Goal: Task Accomplishment & Management: Use online tool/utility

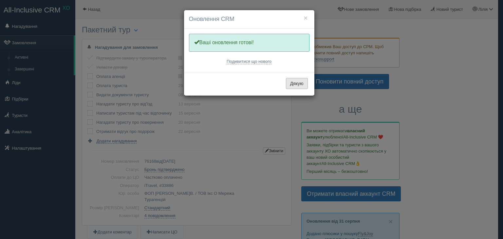
click at [303, 84] on button "Дякую" at bounding box center [297, 83] width 22 height 11
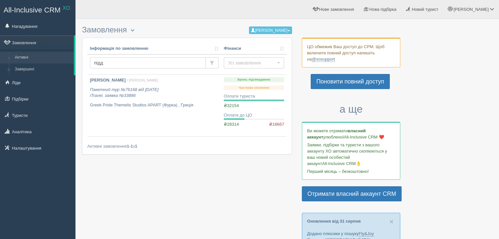
click at [135, 61] on input "підд" at bounding box center [148, 62] width 116 height 11
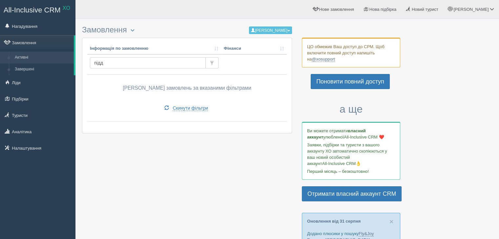
click at [121, 65] on input "підд" at bounding box center [148, 62] width 116 height 11
type input "під"
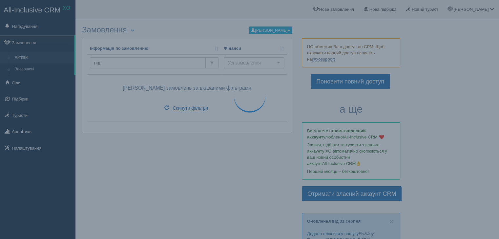
click at [254, 31] on button "[PERSON_NAME]" at bounding box center [270, 31] width 43 height 8
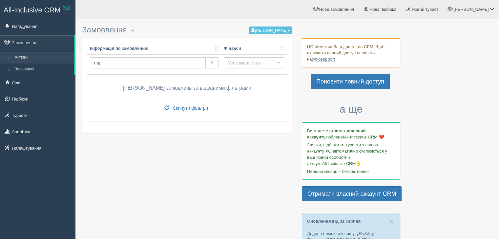
click at [262, 26] on div "Тетяна Фальковська Усі замовлення Мої замовлення Аліна Мельничук Оксана Конрад …" at bounding box center [270, 30] width 43 height 9
click at [262, 29] on button "[PERSON_NAME]" at bounding box center [270, 31] width 43 height 8
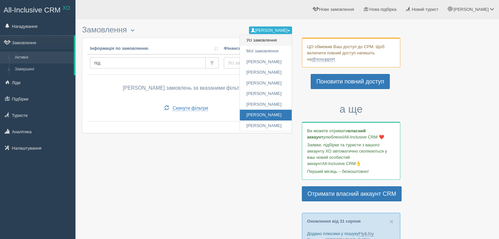
click at [254, 42] on link "Усі замовлення" at bounding box center [266, 40] width 52 height 11
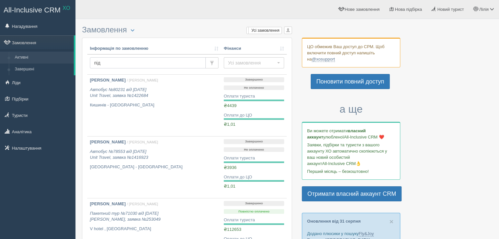
click at [107, 62] on input "під" at bounding box center [148, 62] width 116 height 11
type input "піддубний"
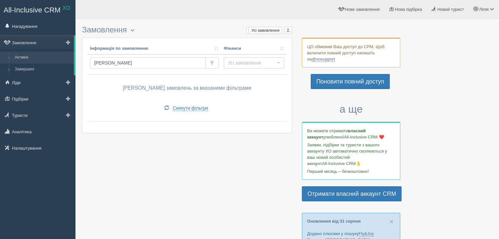
drag, startPoint x: 122, startPoint y: 62, endPoint x: 72, endPoint y: 61, distance: 49.5
type input "[PERSON_NAME]"
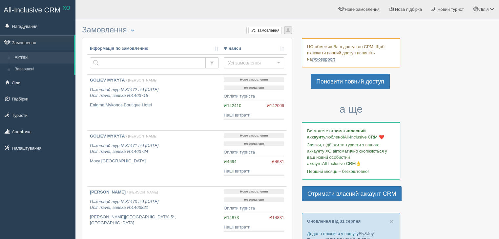
click at [288, 31] on span "button" at bounding box center [288, 30] width 4 height 4
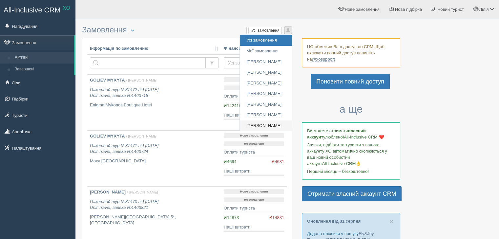
click at [262, 126] on link "[PERSON_NAME]" at bounding box center [266, 126] width 52 height 11
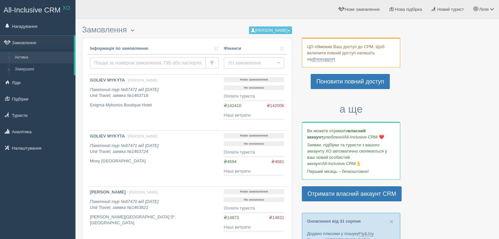
click at [111, 64] on input "text" at bounding box center [148, 62] width 116 height 11
type input "степаненко"
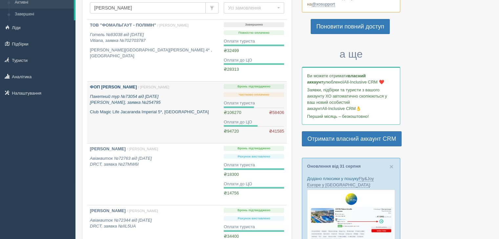
scroll to position [66, 0]
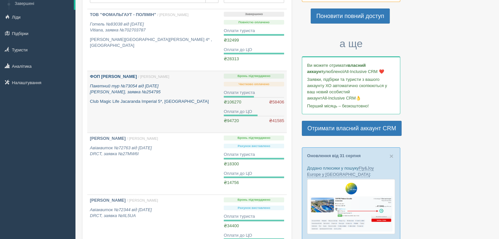
click at [120, 94] on icon "Пакетний тур №73054 від 26.02.2025 Alf, заявка №254795" at bounding box center [125, 89] width 70 height 11
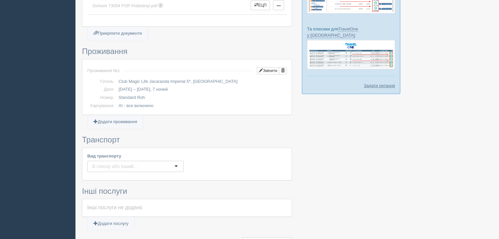
scroll to position [351, 0]
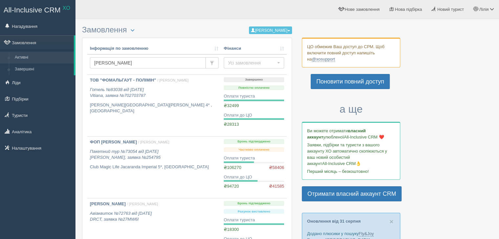
click at [115, 61] on input "степаненко" at bounding box center [148, 62] width 116 height 11
type input "73059"
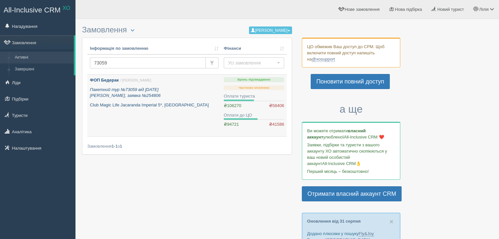
click at [167, 117] on link "ФОП Бедерак / Юлія Р. Пакетний тур №73059 від 26.02.2025 Alf, заявка №254806 Cl…" at bounding box center [154, 106] width 134 height 62
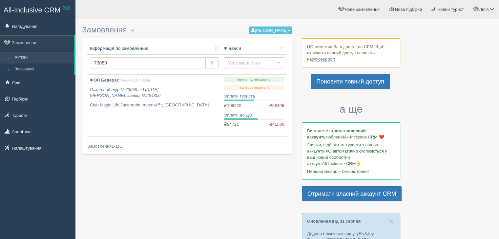
drag, startPoint x: 112, startPoint y: 63, endPoint x: 92, endPoint y: 61, distance: 20.1
click at [92, 61] on input "73059" at bounding box center [148, 62] width 116 height 11
type input "73061"
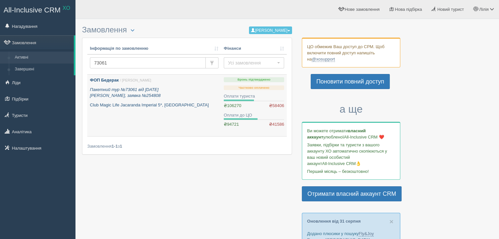
click at [111, 95] on icon "Пакетний тур №73061 від 26.02.2025 Alf, заявка №254808" at bounding box center [125, 92] width 70 height 11
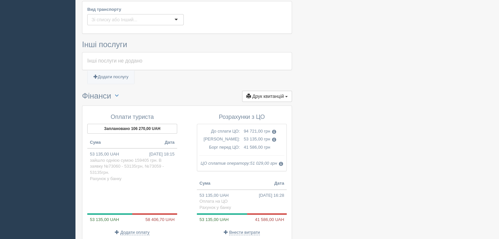
scroll to position [557, 0]
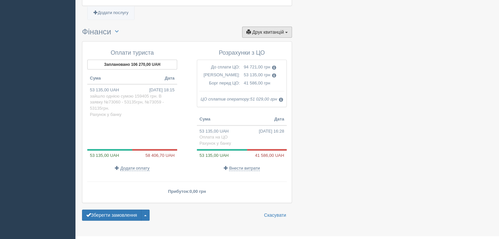
click at [262, 27] on button "Друк квитанцій Друк" at bounding box center [267, 32] width 50 height 11
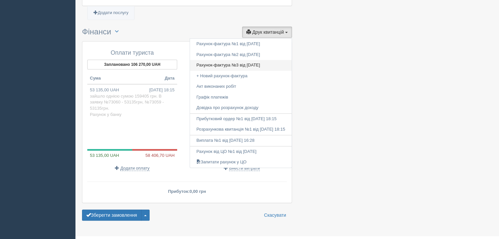
click at [225, 60] on link "Рахунок-фактура №3 від 29.08.2025" at bounding box center [241, 65] width 102 height 11
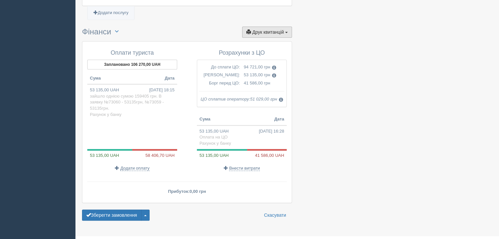
click at [272, 29] on span "Друк квитанцій" at bounding box center [267, 31] width 31 height 5
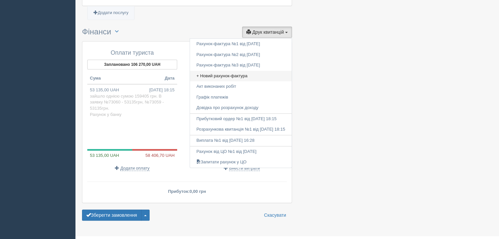
click at [211, 71] on link "+ Новий рахунок-фактура" at bounding box center [241, 76] width 102 height 11
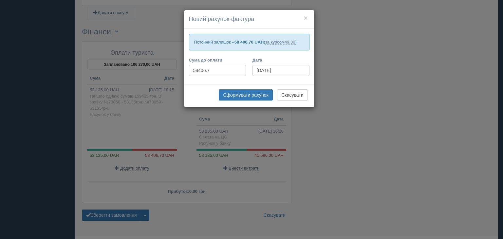
drag, startPoint x: 211, startPoint y: 68, endPoint x: 173, endPoint y: 59, distance: 38.7
click at [168, 67] on div "× Новий рахунок-фактура Поточний залишок – 58 406,70 UAH ( за курсом 49.30 ) Су…" at bounding box center [251, 119] width 503 height 239
type input "175575"
click at [258, 96] on button "Сформувати рахунок" at bounding box center [246, 94] width 54 height 11
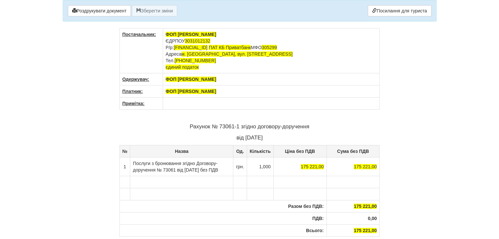
drag, startPoint x: 209, startPoint y: 93, endPoint x: 163, endPoint y: 90, distance: 46.3
click at [163, 90] on th "ФОП [PERSON_NAME]" at bounding box center [271, 92] width 217 height 12
copy span "ФОП [PERSON_NAME]"
drag, startPoint x: 240, startPoint y: 125, endPoint x: 307, endPoint y: 125, distance: 66.5
click at [308, 125] on p "Рахунок № 73061-1 згідно договору-доручення" at bounding box center [249, 127] width 260 height 8
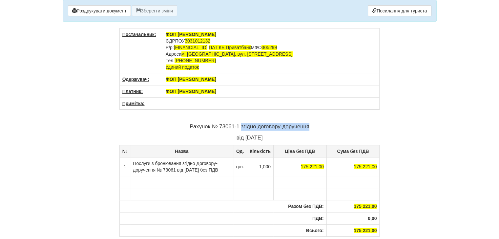
copy p "згідно договору-доручення"
drag, startPoint x: 142, startPoint y: 177, endPoint x: 130, endPoint y: 163, distance: 18.4
click at [130, 163] on td "Послуги з бронювання згідно Договору-доручення № 73061 від 26.02.2025 р. без ПДВ" at bounding box center [181, 166] width 103 height 19
copy td "Послуги з бронювання згідно Договору-доручення № 73061 від 26.02.2025 р. без ПДВ"
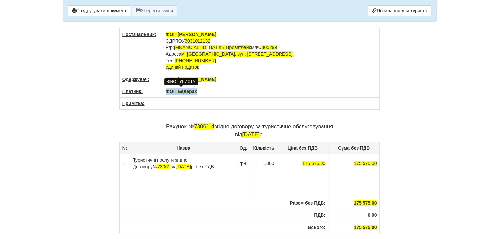
drag, startPoint x: 196, startPoint y: 91, endPoint x: 165, endPoint y: 90, distance: 30.5
click at [166, 90] on span "ФОП Бедерак" at bounding box center [181, 91] width 31 height 5
drag, startPoint x: 216, startPoint y: 127, endPoint x: 333, endPoint y: 124, distance: 116.7
click at [333, 124] on p "Рахунок № 73061-4 згідно договору за туристичне обслуговування від 01.09.2025 р." at bounding box center [249, 131] width 260 height 16
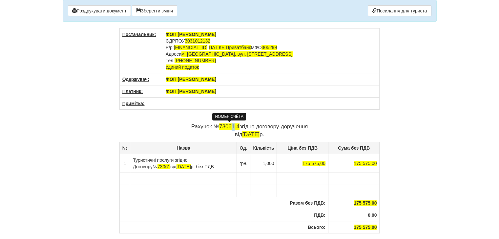
click at [233, 126] on span "73061-4" at bounding box center [229, 127] width 20 height 6
click at [239, 125] on span "73061-4" at bounding box center [229, 127] width 20 height 6
drag, startPoint x: 207, startPoint y: 166, endPoint x: 133, endPoint y: 155, distance: 74.8
click at [133, 155] on td "Туристичні послуги згідно Договору № 73061 від 26.02.2025 р. без ПДВ" at bounding box center [183, 163] width 107 height 19
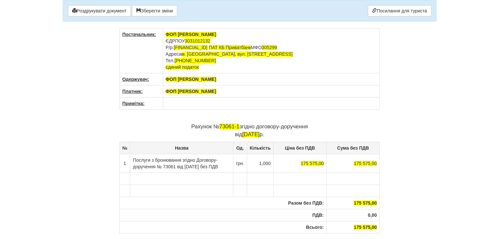
click at [137, 158] on td "Послуги з бронювання згідно Договору-доручення № 73061 від 26.02.2025 р. без ПДВ" at bounding box center [181, 163] width 103 height 19
click at [385, 10] on link "Посилання для туриста" at bounding box center [398, 10] width 63 height 11
click at [150, 8] on button "Зберегти зміни" at bounding box center [154, 10] width 45 height 11
click at [388, 13] on link "Посилання для туриста" at bounding box center [398, 10] width 63 height 11
click at [160, 13] on button "Зберегти зміни" at bounding box center [154, 10] width 45 height 11
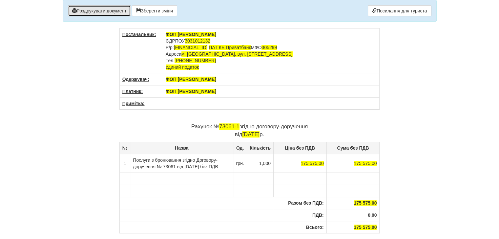
click at [107, 11] on button "Роздрукувати документ" at bounding box center [99, 10] width 63 height 11
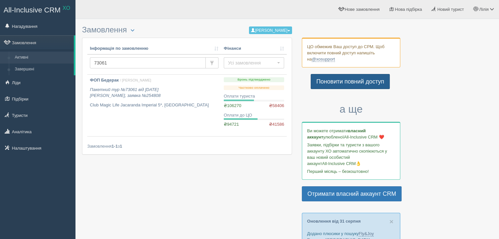
click at [347, 82] on link "Поновити повний доступ" at bounding box center [349, 81] width 79 height 15
drag, startPoint x: 109, startPoint y: 63, endPoint x: 102, endPoint y: 60, distance: 7.6
click at [102, 60] on input "73061" at bounding box center [148, 62] width 116 height 11
type input "73066"
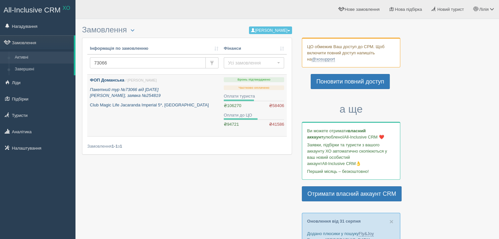
click at [141, 91] on icon "Пакетний тур №73066 від [DATE] Alf, заявка №254819" at bounding box center [125, 92] width 70 height 11
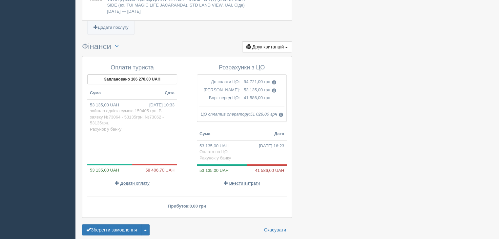
scroll to position [688, 0]
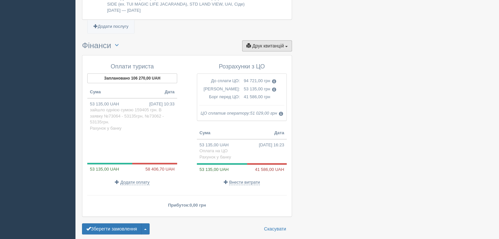
click at [264, 43] on span "Друк квитанцій" at bounding box center [267, 45] width 31 height 5
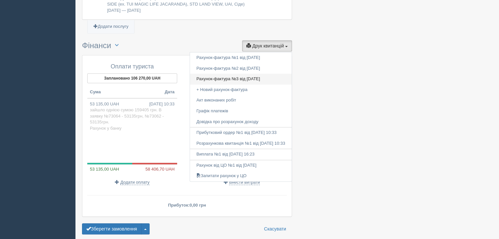
click at [222, 74] on link "Рахунок-фактура №3 від 29.08.2025" at bounding box center [241, 79] width 102 height 11
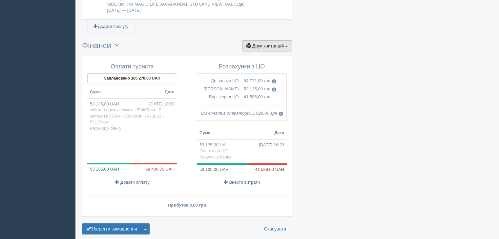
click at [256, 41] on button "Друк квитанцій Друк" at bounding box center [267, 45] width 50 height 11
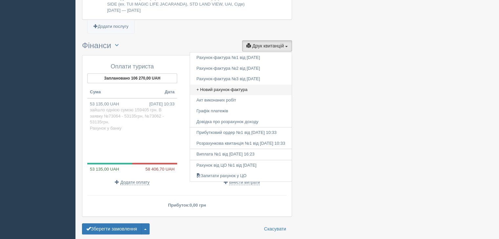
click at [219, 85] on link "+ Новий рахунок-фактура" at bounding box center [241, 90] width 102 height 11
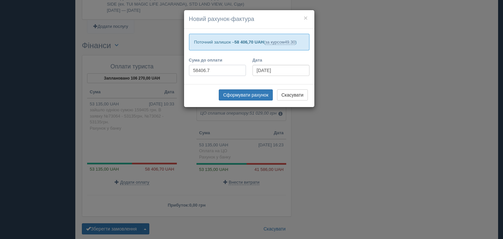
drag, startPoint x: 222, startPoint y: 69, endPoint x: 161, endPoint y: 59, distance: 62.0
click at [152, 62] on div "× Новий рахунок-фактура Поточний залишок – 58 406,70 UAH ( за курсом 49.30 ) Су…" at bounding box center [251, 119] width 503 height 239
type input "175575"
click at [249, 99] on button "Сформувати рахунок" at bounding box center [246, 94] width 54 height 11
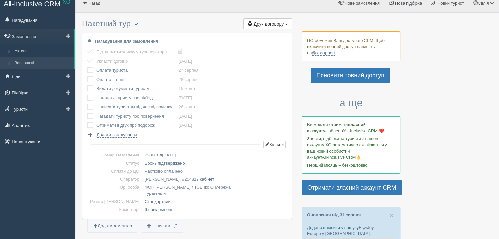
scroll to position [0, 0]
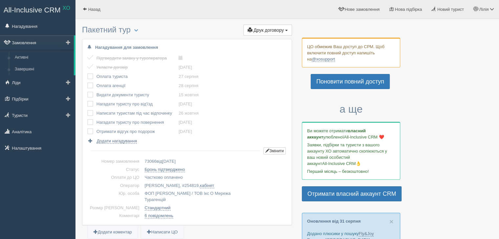
click at [22, 42] on link "Замовлення" at bounding box center [37, 42] width 74 height 14
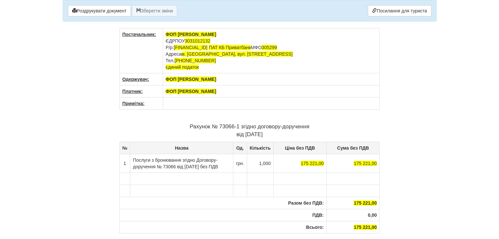
drag, startPoint x: 212, startPoint y: 91, endPoint x: 163, endPoint y: 89, distance: 49.8
click at [163, 89] on th "ФОП [PERSON_NAME]" at bounding box center [271, 92] width 217 height 12
drag, startPoint x: 244, startPoint y: 125, endPoint x: 311, endPoint y: 125, distance: 67.2
click at [311, 125] on p "Рахунок № 73066-1 згідно договору-доручення від 29.08.2025 р." at bounding box center [249, 131] width 260 height 16
copy p "згідно договору-доручення"
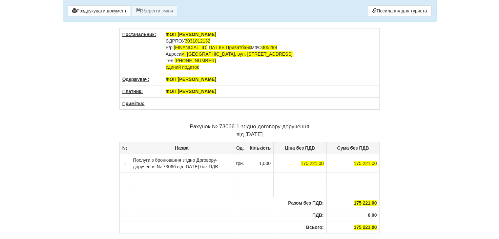
drag, startPoint x: 142, startPoint y: 171, endPoint x: 134, endPoint y: 158, distance: 14.8
click at [134, 158] on td "Послуги з бронювання згідно Договору-доручення № 73066 від [DATE] без ПДВ" at bounding box center [181, 163] width 103 height 19
copy td "Послуги з бронювання згідно Договору-доручення № 73066 від [DATE] без ПДВ"
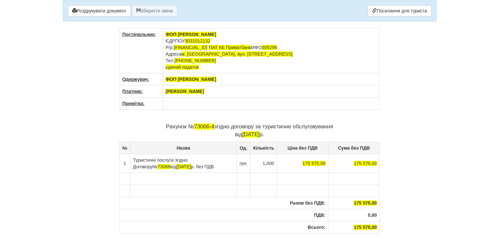
drag, startPoint x: 226, startPoint y: 90, endPoint x: 151, endPoint y: 88, distance: 75.1
click at [151, 88] on tr "Платник: [PERSON_NAME]" at bounding box center [249, 92] width 260 height 12
click at [179, 92] on span "[PERSON_NAME]" at bounding box center [185, 91] width 38 height 5
drag, startPoint x: 167, startPoint y: 90, endPoint x: 227, endPoint y: 88, distance: 60.3
click at [227, 88] on th "[PERSON_NAME]" at bounding box center [271, 92] width 217 height 12
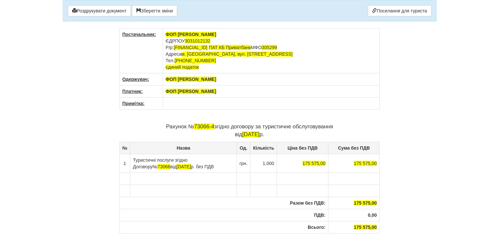
drag, startPoint x: 216, startPoint y: 125, endPoint x: 337, endPoint y: 125, distance: 120.9
click at [337, 125] on p "Рахунок № 73066-4 згідно договору за туристичне обслуговування від [DATE]" at bounding box center [249, 131] width 260 height 16
drag, startPoint x: 207, startPoint y: 164, endPoint x: 127, endPoint y: 160, distance: 80.4
click at [127, 160] on tr "1 Туристичні послуги згідно Договору № 73066 від [DATE] без ПДВ грн. 1,000 175 …" at bounding box center [249, 163] width 260 height 19
click at [176, 166] on span "[DATE]" at bounding box center [183, 166] width 14 height 5
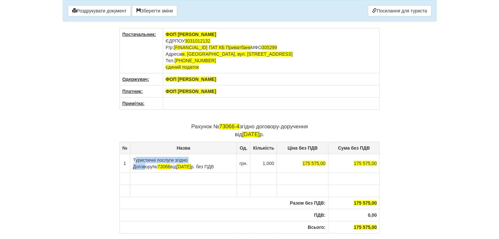
drag, startPoint x: 134, startPoint y: 159, endPoint x: 154, endPoint y: 160, distance: 20.0
click at [200, 160] on td "Туристичні послуги згідно Договору № 73066 від 26.02.2025 р. без ПДВ" at bounding box center [183, 163] width 107 height 19
drag, startPoint x: 133, startPoint y: 158, endPoint x: 206, endPoint y: 166, distance: 73.5
click at [206, 166] on td "Туристичні послуги згідно Договору № 73066 від 26.02.2025 р. без ПДВ" at bounding box center [183, 163] width 107 height 19
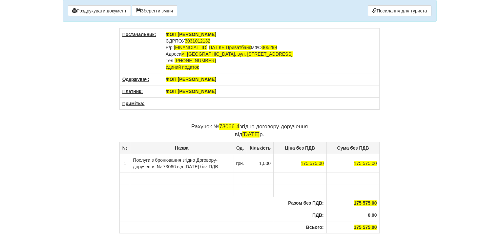
click at [139, 158] on td "Послуги з бронювання згідно Договору-доручення № 73066 від 26.02.2025 р. без ПДВ" at bounding box center [181, 163] width 103 height 19
drag, startPoint x: 173, startPoint y: 5, endPoint x: 169, endPoint y: 7, distance: 4.7
click at [172, 7] on button "Зберегти зміни" at bounding box center [154, 10] width 45 height 11
click at [111, 12] on button "Роздрукувати документ" at bounding box center [99, 10] width 63 height 11
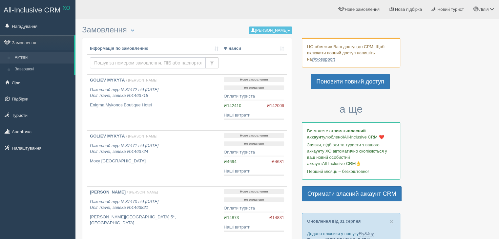
click at [108, 61] on input "text" at bounding box center [148, 62] width 116 height 11
type input "73070"
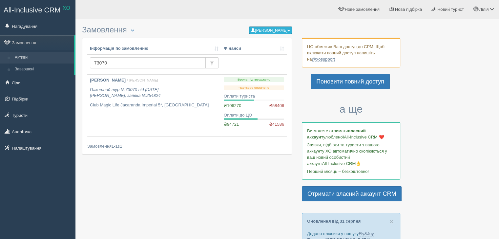
click at [265, 31] on button "[PERSON_NAME]" at bounding box center [270, 31] width 43 height 8
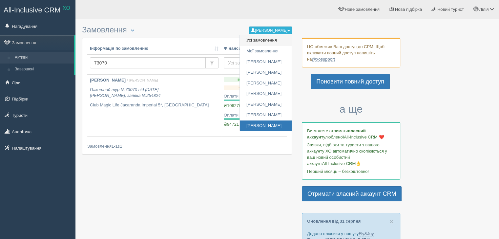
drag, startPoint x: 262, startPoint y: 42, endPoint x: 259, endPoint y: 41, distance: 3.4
click at [261, 42] on link "Усі замовлення" at bounding box center [266, 40] width 52 height 11
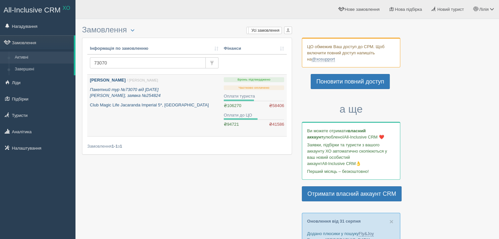
click at [116, 96] on icon "Пакетний тур №73070 від 26.02.2025 Alf, заявка №254824" at bounding box center [125, 92] width 70 height 11
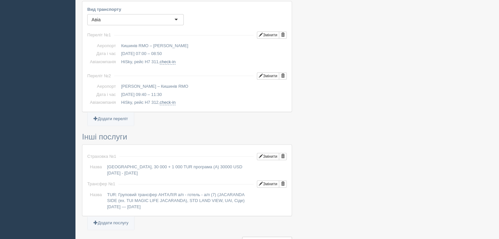
scroll to position [623, 0]
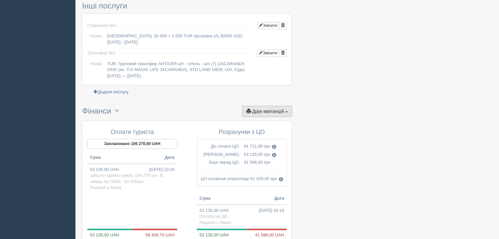
click at [264, 109] on span "Друк квитанцій" at bounding box center [267, 111] width 31 height 5
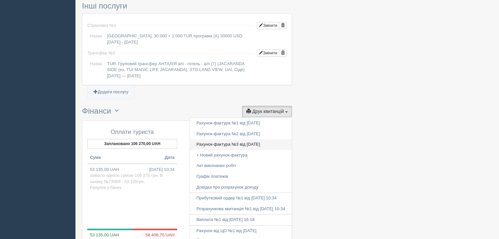
click at [243, 139] on link "Рахунок-фактура №3 від 29.08.2025" at bounding box center [241, 144] width 102 height 11
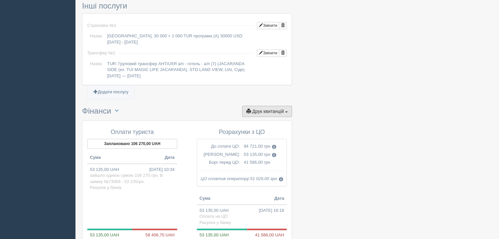
click at [255, 109] on span "Друк квитанцій" at bounding box center [267, 111] width 31 height 5
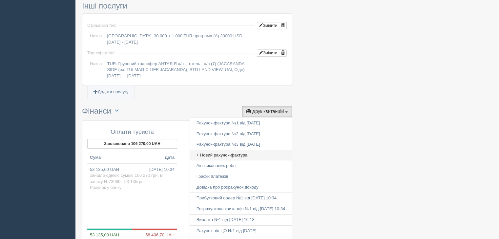
click at [221, 150] on link "+ Новий рахунок-фактура" at bounding box center [241, 155] width 102 height 11
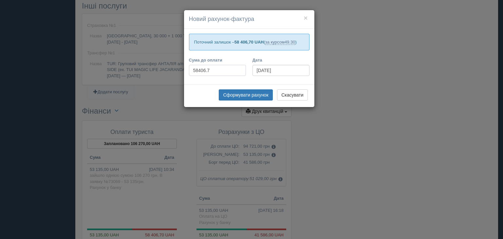
drag, startPoint x: 212, startPoint y: 69, endPoint x: 171, endPoint y: 65, distance: 41.8
click at [171, 67] on div "× Новий рахунок-фактура Поточний залишок – 58 406,70 UAH ( за курсом 49.30 ) Су…" at bounding box center [251, 119] width 503 height 239
type input "117050"
click at [250, 95] on button "Сформувати рахунок" at bounding box center [246, 94] width 54 height 11
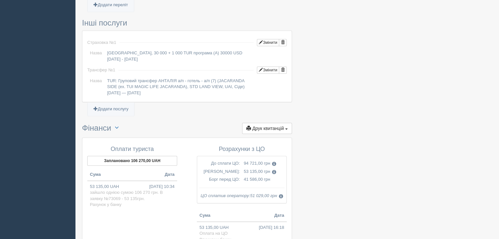
scroll to position [590, 0]
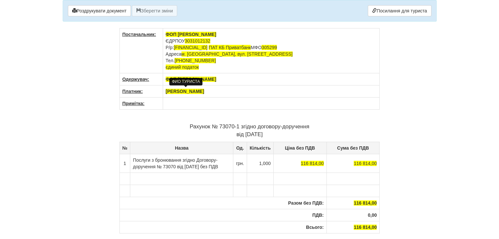
drag, startPoint x: 200, startPoint y: 92, endPoint x: 167, endPoint y: 92, distance: 33.4
click at [167, 92] on th "[PERSON_NAME]" at bounding box center [271, 92] width 217 height 12
drag, startPoint x: 244, startPoint y: 125, endPoint x: 312, endPoint y: 125, distance: 67.8
click at [312, 125] on p "Рахунок № 73070-1 згідно договору-доручення від [DATE]" at bounding box center [249, 131] width 260 height 16
copy p "згідно договору-доручення"
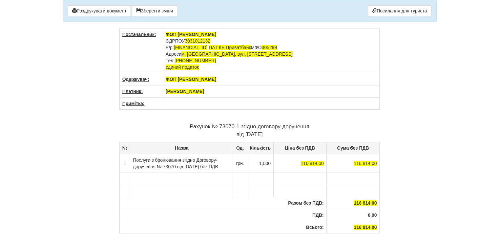
drag, startPoint x: 231, startPoint y: 166, endPoint x: 133, endPoint y: 159, distance: 98.2
click at [133, 159] on td "Послуги з бронювання згідно Договору-доручення № 73070 від [DATE] без ПДВ" at bounding box center [181, 163] width 103 height 19
copy td "Послуги з бронювання згідно Договору-доручення № 73070 від [DATE] без ПДВ"
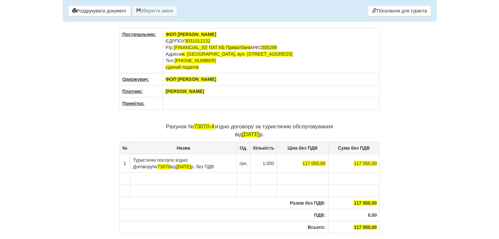
drag, startPoint x: 166, startPoint y: 91, endPoint x: 225, endPoint y: 90, distance: 59.3
click at [225, 90] on th "[PERSON_NAME]" at bounding box center [271, 92] width 217 height 12
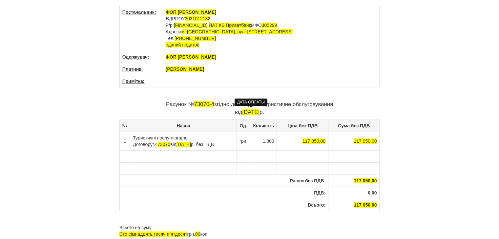
scroll to position [33, 0]
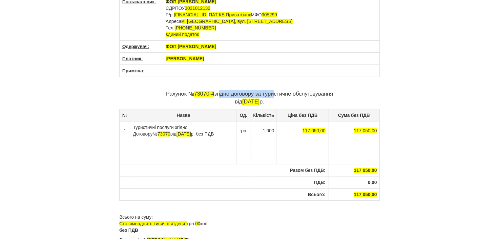
drag, startPoint x: 217, startPoint y: 93, endPoint x: 271, endPoint y: 94, distance: 54.8
click at [271, 94] on p "Рахунок № 73070-4 згідно договору за туристичне обслуговування від 01.09.2025 р." at bounding box center [249, 98] width 260 height 16
drag, startPoint x: 216, startPoint y: 93, endPoint x: 337, endPoint y: 92, distance: 120.9
click at [337, 92] on p "Рахунок № 73070-4 згідно договору за туристичне обслуговування від 01.09.2025 р." at bounding box center [249, 98] width 260 height 16
click at [237, 89] on div "Постачальник: ФОП Романюк О.В. ЄДРПОУ 3031012132 Р/р: UA79305299000002600201080…" at bounding box center [249, 128] width 260 height 267
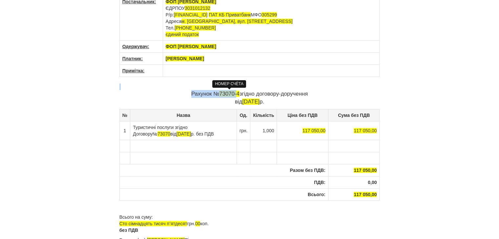
click at [237, 92] on span "73070-4" at bounding box center [229, 94] width 20 height 6
click at [239, 94] on p "Рахунок № 73070-4 згідно договору-доручення від 01.09.2025 р." at bounding box center [249, 98] width 260 height 16
drag, startPoint x: 207, startPoint y: 133, endPoint x: 133, endPoint y: 123, distance: 74.4
click at [133, 123] on td "Туристичні послуги згідно Договору № 73070 від 26.02.2025 р. без ПДВ" at bounding box center [183, 130] width 107 height 19
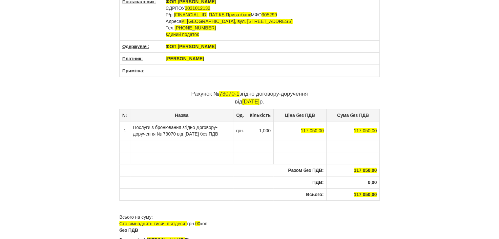
click at [138, 124] on td "Послуги з бронювання згідно Договору-доручення № 73070 від 26.02.2025 р. без ПДВ" at bounding box center [181, 130] width 103 height 19
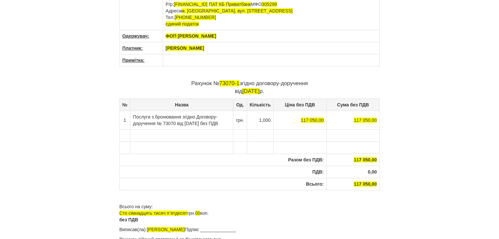
scroll to position [0, 0]
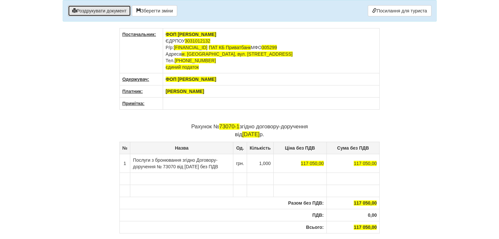
click at [89, 9] on button "Роздрукувати документ" at bounding box center [99, 10] width 63 height 11
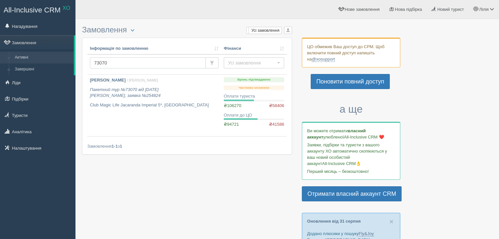
click at [115, 66] on input "73070" at bounding box center [148, 62] width 116 height 11
type input "73056"
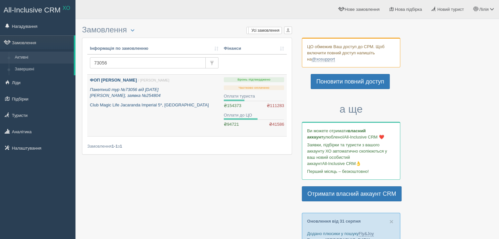
click at [148, 82] on p "ФОП [PERSON_NAME] / [PERSON_NAME]" at bounding box center [154, 80] width 128 height 6
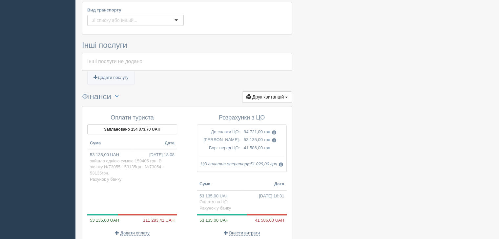
scroll to position [524, 0]
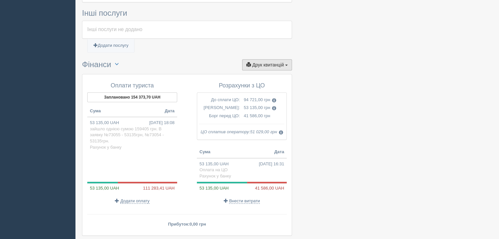
click at [265, 62] on span "Друк квитанцій" at bounding box center [267, 64] width 31 height 5
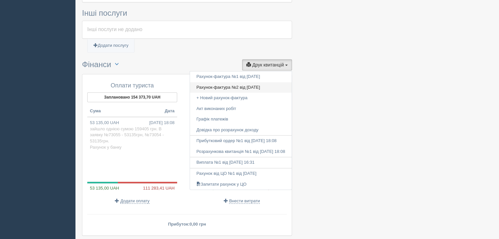
click at [202, 82] on link "Рахунок-фактура №2 від 29.08.2025" at bounding box center [241, 87] width 102 height 11
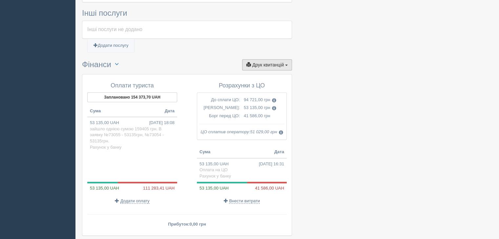
click at [265, 62] on span "Друк квитанцій" at bounding box center [267, 64] width 31 height 5
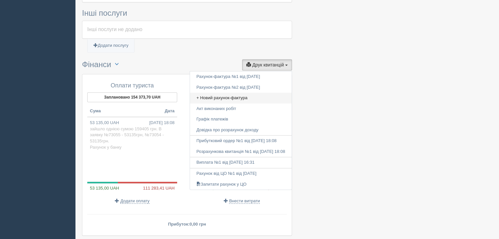
click at [213, 93] on link "+ Новий рахунок-фактура" at bounding box center [241, 98] width 102 height 11
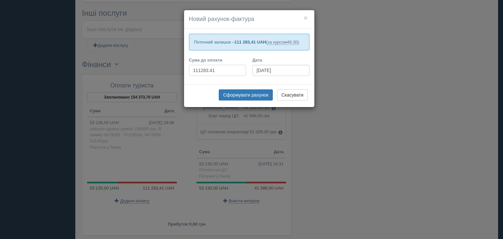
drag, startPoint x: 218, startPoint y: 68, endPoint x: 144, endPoint y: 60, distance: 74.2
click at [139, 66] on div "× Новий рахунок-фактура Поточний залишок – 111 283,41 UAH ( за курсом 49.30 ) С…" at bounding box center [251, 119] width 503 height 239
type input "232559"
click at [257, 92] on button "Сформувати рахунок" at bounding box center [246, 94] width 54 height 11
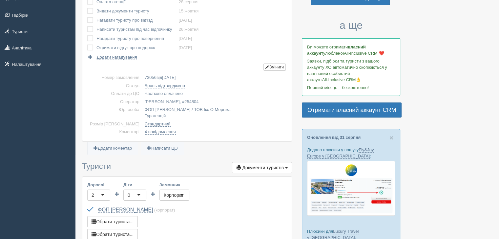
scroll to position [0, 0]
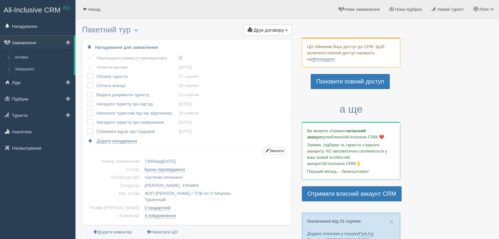
click at [31, 45] on link "Замовлення" at bounding box center [37, 42] width 74 height 14
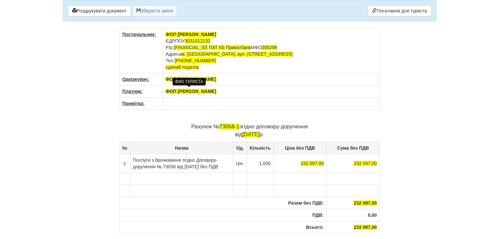
drag, startPoint x: 212, startPoint y: 90, endPoint x: 165, endPoint y: 90, distance: 46.9
click at [166, 90] on span "ФОП [PERSON_NAME]" at bounding box center [191, 91] width 50 height 5
copy span "ФОП [PERSON_NAME]"
drag, startPoint x: 241, startPoint y: 125, endPoint x: 310, endPoint y: 126, distance: 69.2
click at [310, 126] on p "Рахунок № 73056-1 згідно договору-доручення від [DATE]" at bounding box center [249, 131] width 260 height 16
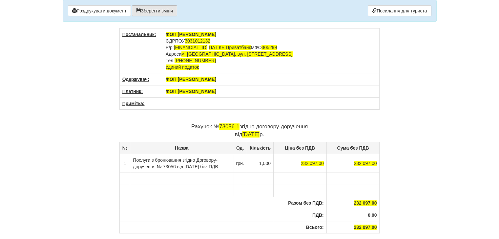
copy p "згідно договору-доручення"
drag, startPoint x: 141, startPoint y: 171, endPoint x: 132, endPoint y: 158, distance: 15.9
click at [132, 158] on td "Послуги з бронювання згідно Договору-доручення № 73056 від [DATE] без ПДВ" at bounding box center [181, 163] width 103 height 19
copy td "Послуги з бронювання згідно Договору-доручення № 73056 від [DATE] без ПДВ"
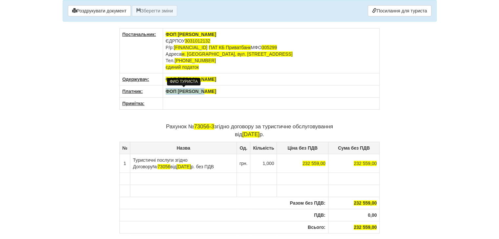
drag, startPoint x: 199, startPoint y: 90, endPoint x: 165, endPoint y: 90, distance: 33.8
click at [165, 90] on th "ФОП [PERSON_NAME]" at bounding box center [271, 92] width 217 height 12
drag, startPoint x: 216, startPoint y: 126, endPoint x: 334, endPoint y: 127, distance: 117.7
click at [334, 127] on p "Рахунок № 73056-3 згідно договору за туристичне обслуговування від [DATE]" at bounding box center [249, 131] width 260 height 16
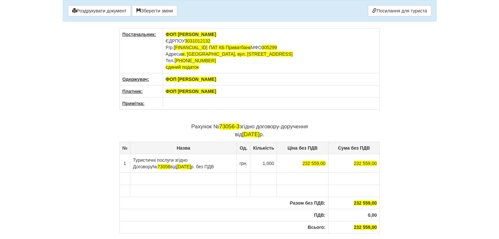
drag, startPoint x: 207, startPoint y: 166, endPoint x: 132, endPoint y: 158, distance: 75.5
click at [132, 158] on td "Туристичні послуги згідно Договору № 73056 від [DATE] без ПДВ" at bounding box center [183, 163] width 107 height 19
click at [138, 160] on td "Послуги з бронювання згідно Договору-доручення № 73056 від [DATE] без ПДВ" at bounding box center [181, 163] width 103 height 19
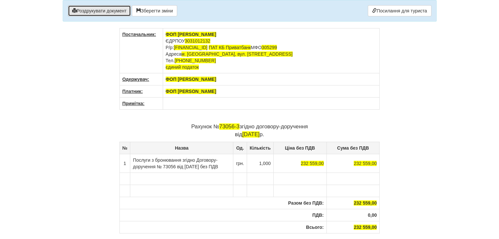
click at [91, 11] on button "Роздрукувати документ" at bounding box center [99, 10] width 63 height 11
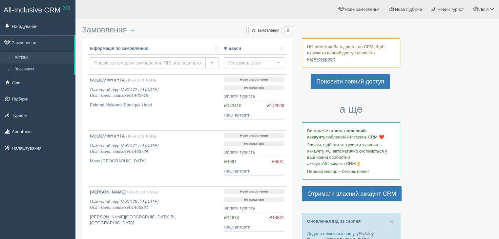
click at [127, 62] on input "text" at bounding box center [148, 62] width 116 height 11
type input "73066"
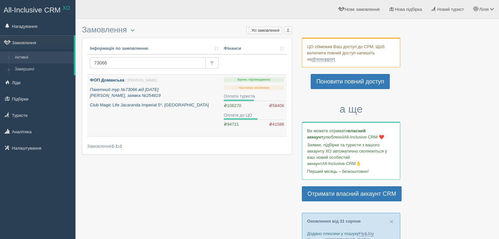
click at [127, 88] on icon "Пакетний тур №73066 від [DATE] Alf, заявка №254819" at bounding box center [125, 92] width 70 height 11
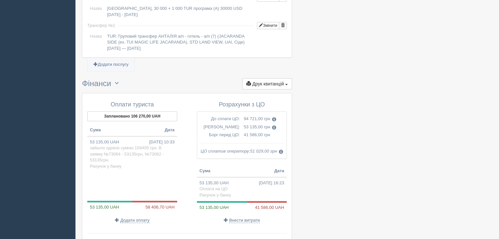
scroll to position [610, 0]
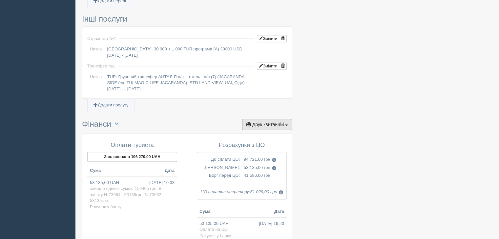
click at [272, 122] on span "Друк квитанцій" at bounding box center [267, 124] width 31 height 5
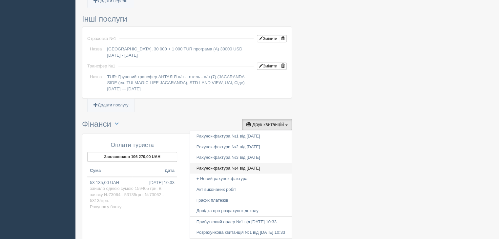
click at [231, 163] on link "Рахунок-фактура №4 від 01.09.2025" at bounding box center [241, 168] width 102 height 11
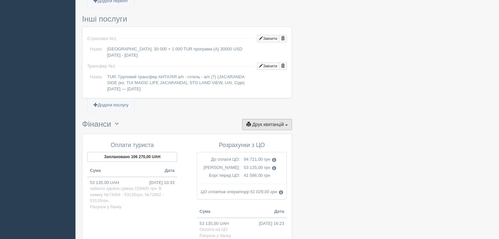
click at [264, 122] on span "Друк квитанцій" at bounding box center [267, 124] width 31 height 5
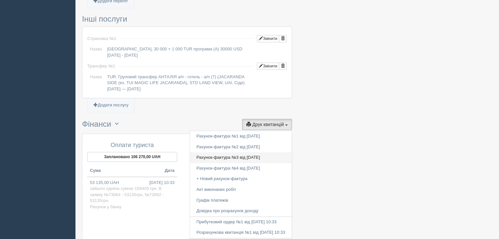
click at [239, 152] on link "Рахунок-фактура №3 від 29.08.2025" at bounding box center [241, 157] width 102 height 11
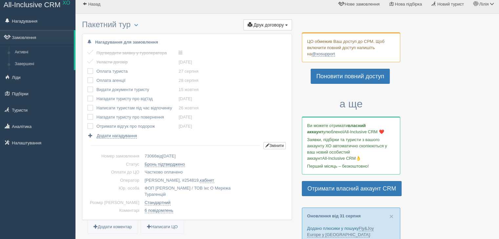
scroll to position [0, 0]
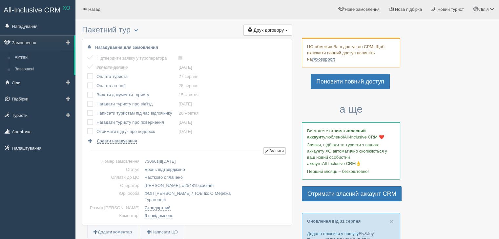
click at [24, 43] on link "Замовлення" at bounding box center [37, 42] width 74 height 14
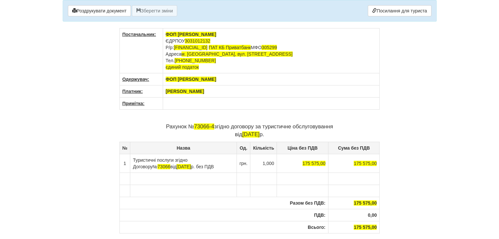
drag, startPoint x: 227, startPoint y: 91, endPoint x: 165, endPoint y: 91, distance: 62.0
click at [165, 91] on th "[PERSON_NAME]" at bounding box center [271, 92] width 217 height 12
drag, startPoint x: 216, startPoint y: 126, endPoint x: 334, endPoint y: 125, distance: 118.0
click at [334, 125] on p "Рахунок № 73066-4 згідно договору за туристичне обслуговування від [DATE]" at bounding box center [249, 131] width 260 height 16
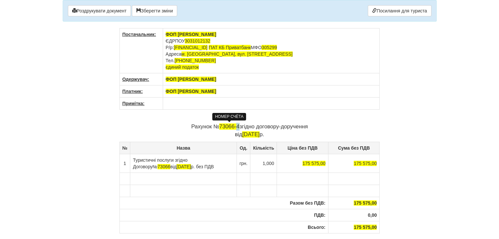
click at [237, 125] on span "73066-4" at bounding box center [229, 127] width 20 height 6
drag, startPoint x: 207, startPoint y: 167, endPoint x: 131, endPoint y: 158, distance: 76.6
click at [131, 158] on td "Туристичні послуги згідно Договору № 73066 від [DATE] без ПДВ" at bounding box center [183, 163] width 107 height 19
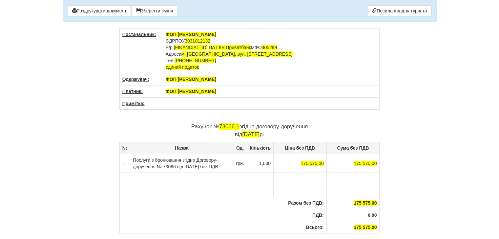
click at [138, 158] on td "Послуги з бронювання згідно Договору-доручення № 73066 від [DATE] без ПДВ" at bounding box center [181, 163] width 103 height 19
drag, startPoint x: 116, startPoint y: 11, endPoint x: 257, endPoint y: 110, distance: 172.2
click at [116, 11] on button "Роздрукувати документ" at bounding box center [99, 10] width 63 height 11
drag, startPoint x: 212, startPoint y: 90, endPoint x: 163, endPoint y: 89, distance: 49.5
click at [163, 89] on th "ФОП [PERSON_NAME]" at bounding box center [271, 92] width 217 height 12
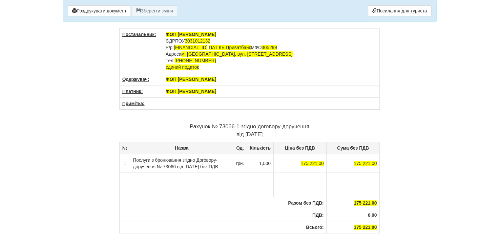
copy span "ФОП [PERSON_NAME]"
drag, startPoint x: 245, startPoint y: 125, endPoint x: 311, endPoint y: 125, distance: 66.9
click at [311, 125] on p "Рахунок № 73066-1 згідно договору-доручення від [DATE]" at bounding box center [249, 131] width 260 height 16
copy p "згідно договору-доручення"
drag, startPoint x: 142, startPoint y: 172, endPoint x: 133, endPoint y: 159, distance: 15.4
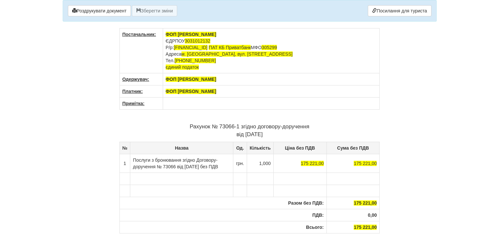
click at [133, 159] on td "Послуги з бронювання згідно Договору-доручення № 73066 від [DATE] без ПДВ" at bounding box center [181, 163] width 103 height 19
copy td "Послуги з бронювання згідно Договору-доручення № 73066 від 26.02.2025 р. без ПДВ"
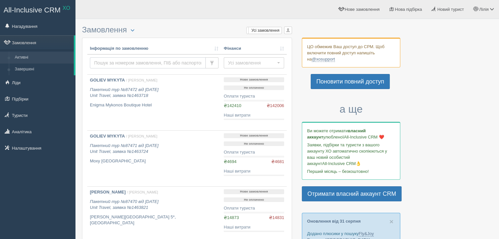
click at [124, 64] on input "text" at bounding box center [148, 62] width 116 height 11
type input "73056"
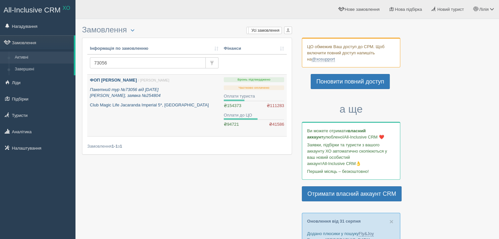
click at [123, 90] on icon "Пакетний тур №73056 від [DATE] Alf, заявка №254804" at bounding box center [125, 92] width 70 height 11
